Goal: Navigation & Orientation: Find specific page/section

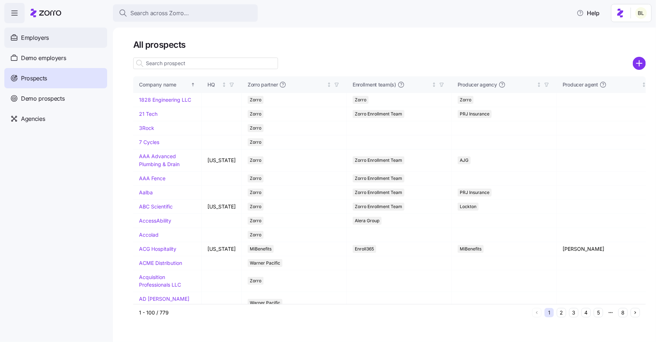
click at [51, 37] on div "Employers" at bounding box center [55, 38] width 103 height 20
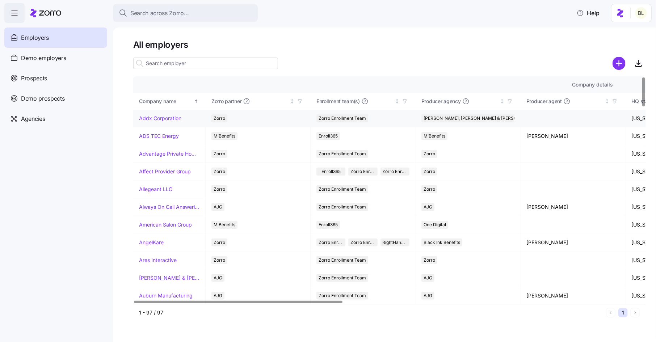
click at [164, 118] on link "Addx Corporation" at bounding box center [160, 118] width 42 height 7
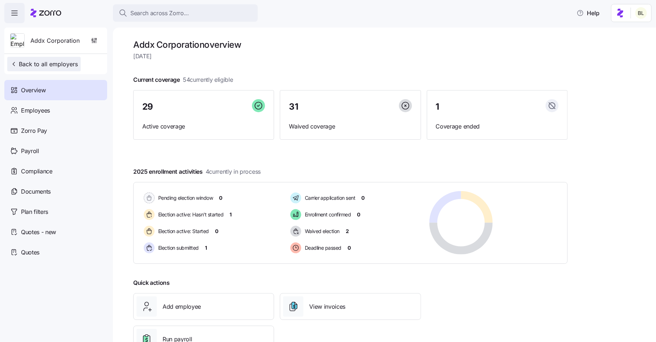
click at [57, 60] on span "Back to all employers" at bounding box center [44, 64] width 68 height 9
